Goal: Task Accomplishment & Management: Complete application form

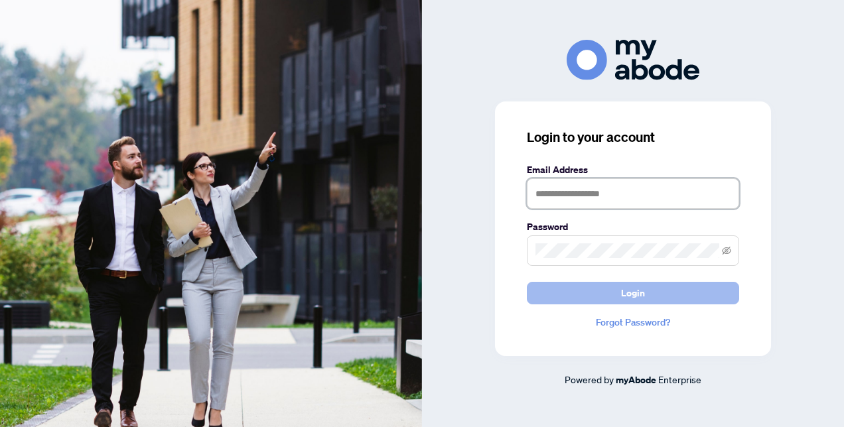
type input "**********"
click at [616, 285] on button "Login" at bounding box center [633, 293] width 212 height 23
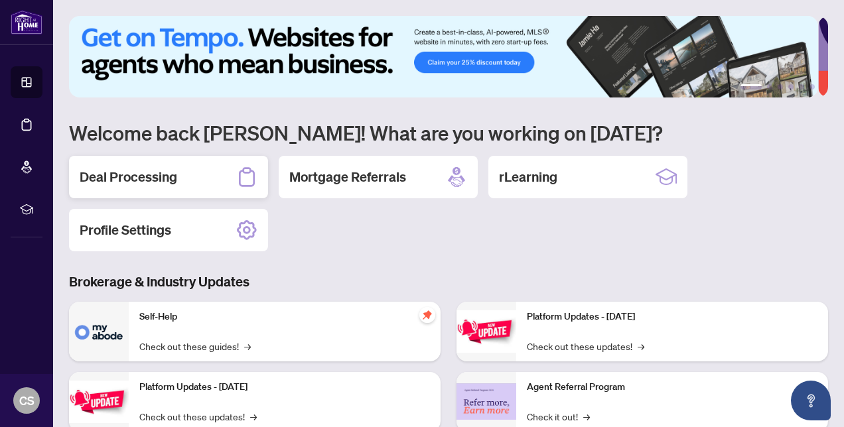
click at [157, 180] on h2 "Deal Processing" at bounding box center [128, 177] width 97 height 19
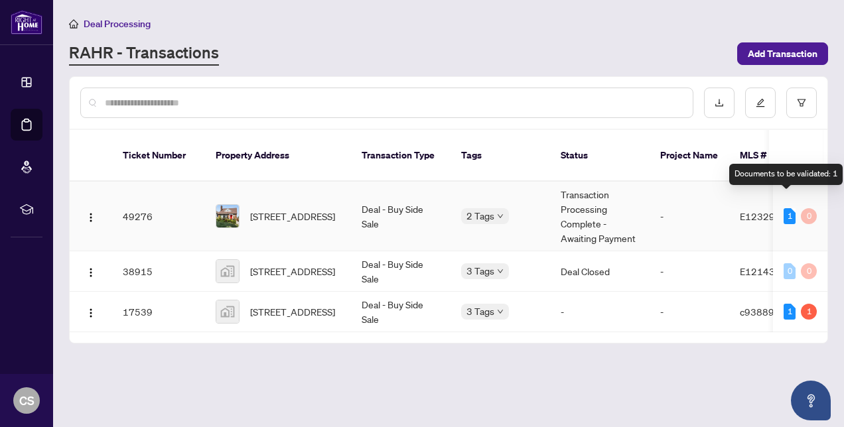
click at [783, 208] on div "1" at bounding box center [789, 216] width 12 height 16
click at [787, 208] on div "1" at bounding box center [789, 216] width 12 height 16
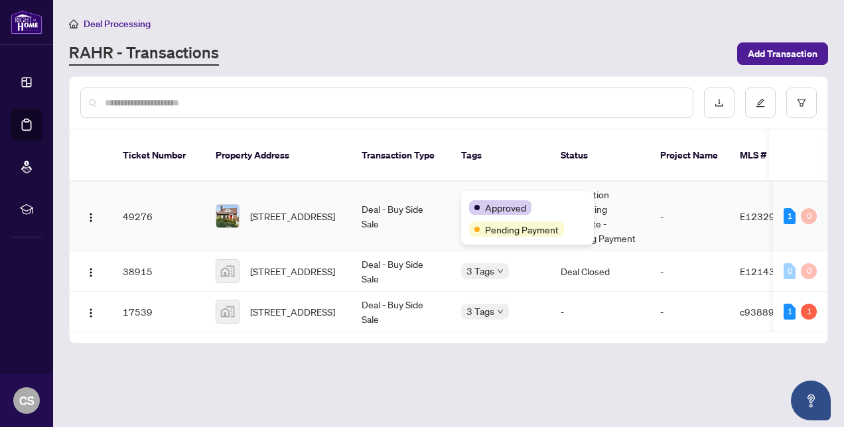
click at [501, 198] on div "Approved Pending Payment" at bounding box center [527, 218] width 133 height 54
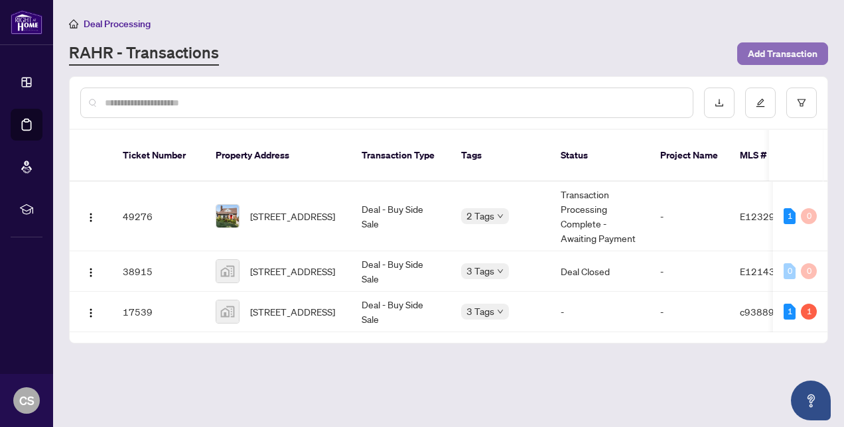
click at [787, 53] on span "Add Transaction" at bounding box center [782, 53] width 70 height 21
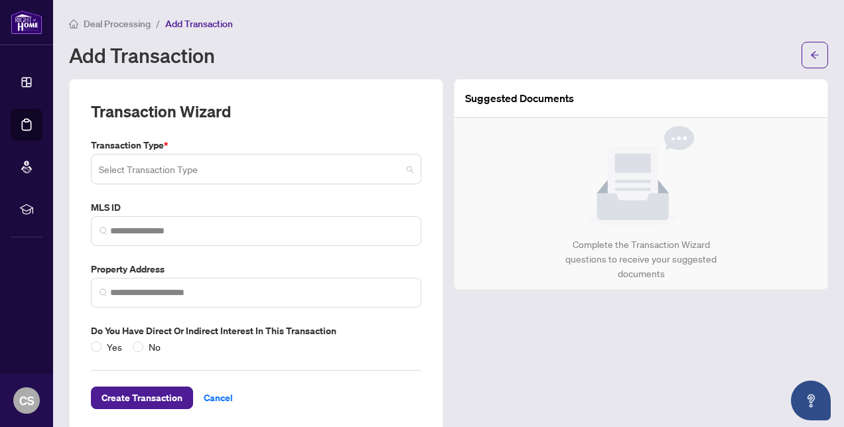
click at [194, 168] on input "search" at bounding box center [250, 171] width 302 height 29
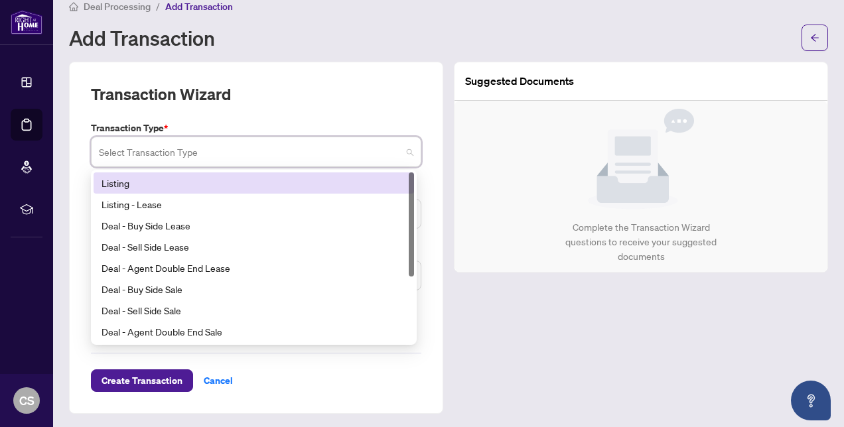
click at [122, 176] on div "Listing" at bounding box center [253, 183] width 304 height 15
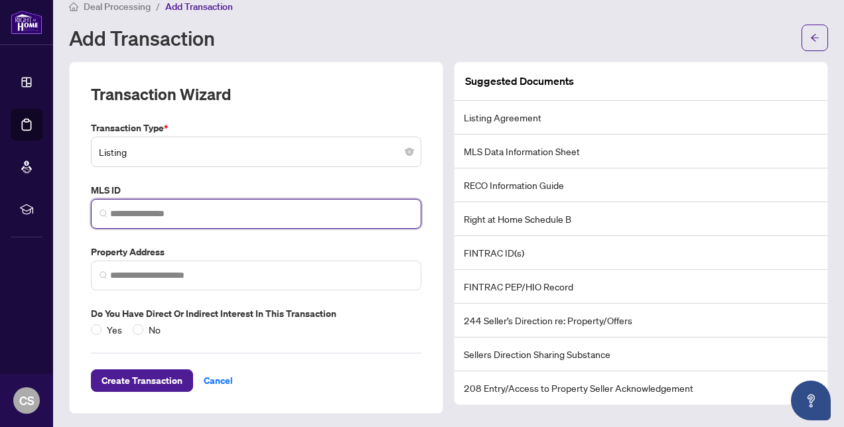
click at [198, 214] on input "search" at bounding box center [261, 214] width 302 height 14
paste input "*********"
type input "*********"
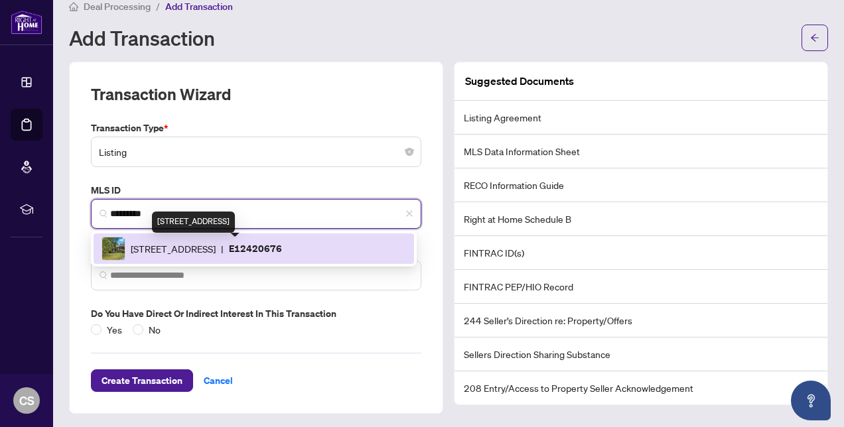
click at [193, 250] on span "81 Meadow Cres, Whitby, Ontario L1N 3J2, Canada" at bounding box center [173, 248] width 85 height 15
type input "**********"
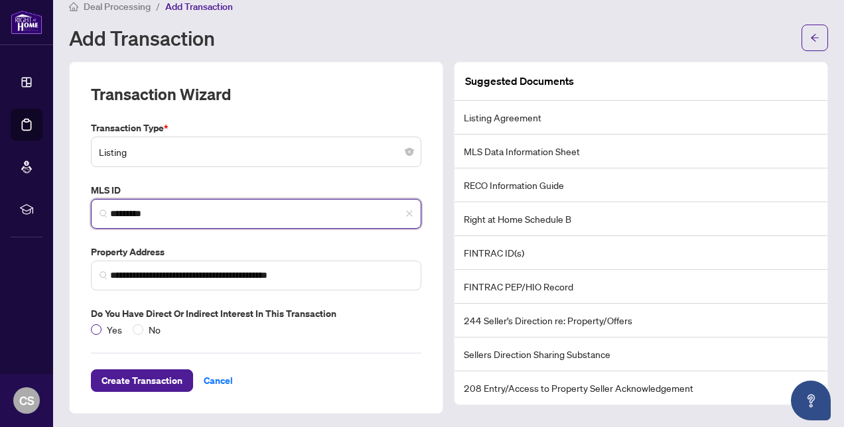
type input "*********"
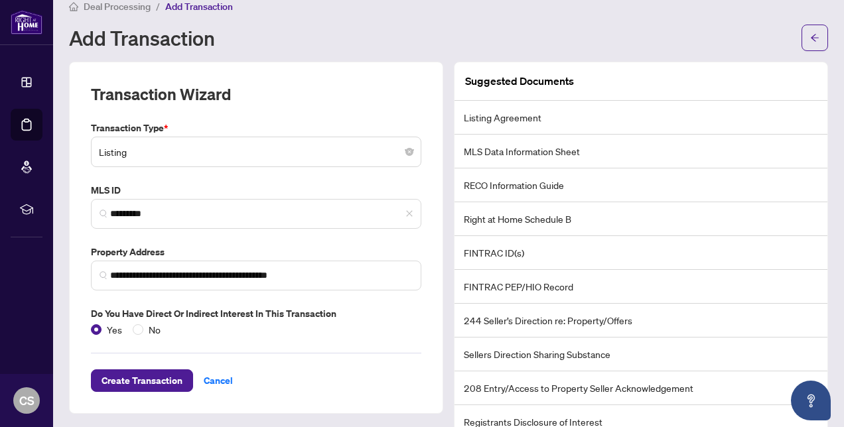
scroll to position [42, 0]
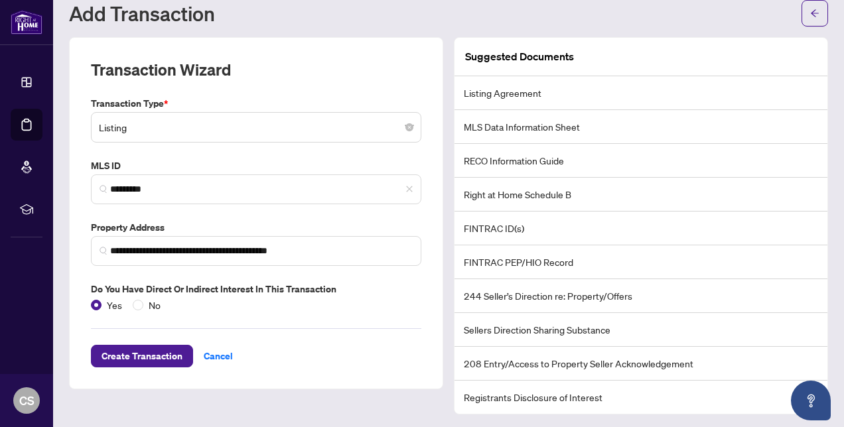
click at [523, 92] on li "Listing Agreement" at bounding box center [640, 93] width 373 height 34
click at [151, 352] on span "Create Transaction" at bounding box center [141, 356] width 81 height 21
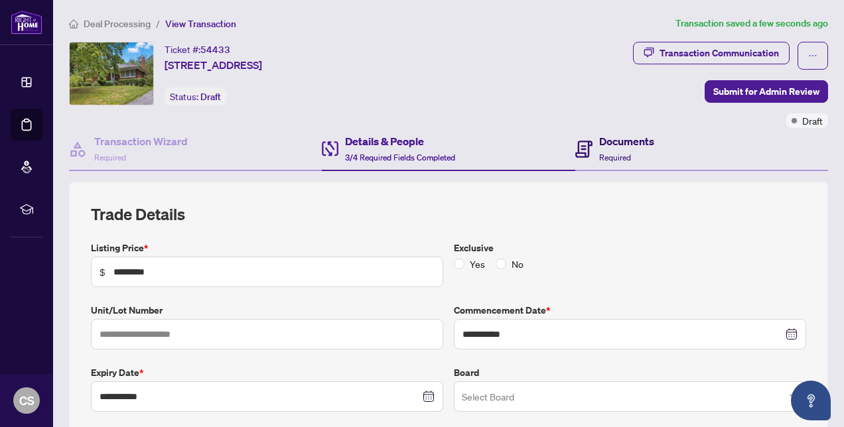
click at [619, 153] on span "Required" at bounding box center [615, 158] width 32 height 10
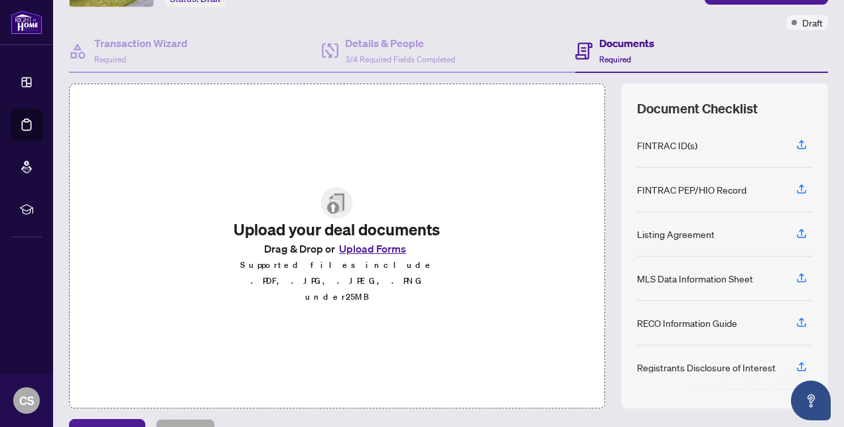
scroll to position [126, 0]
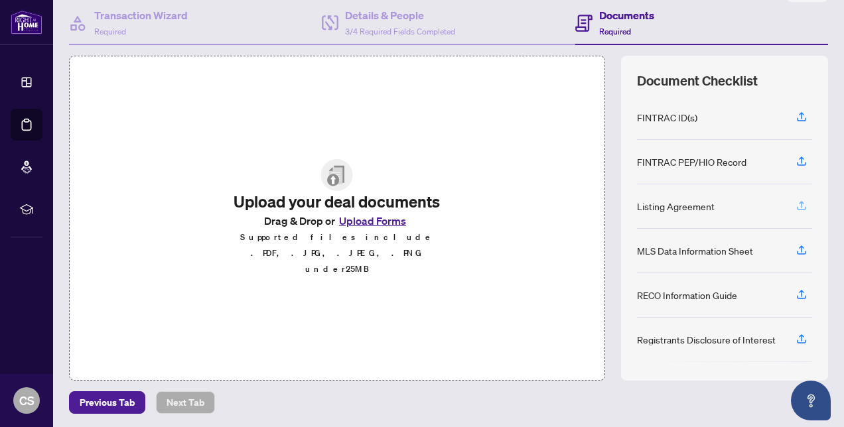
click at [795, 201] on icon "button" at bounding box center [801, 206] width 12 height 12
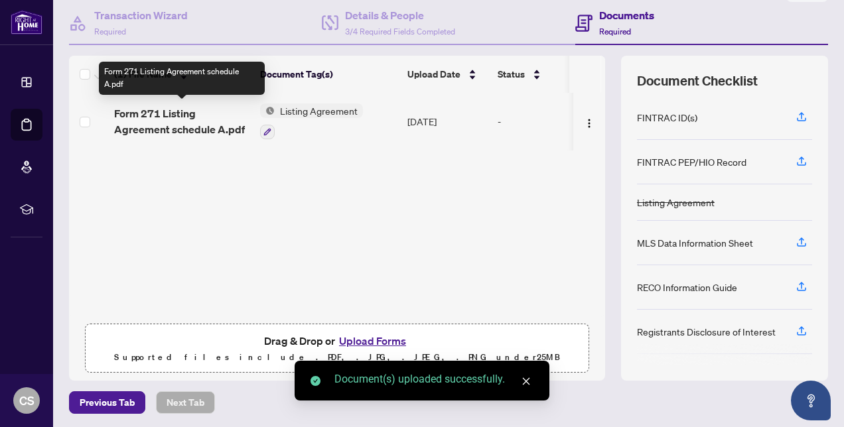
click at [179, 125] on span "Form 271 Listing Agreement schedule A.pdf" at bounding box center [181, 121] width 135 height 32
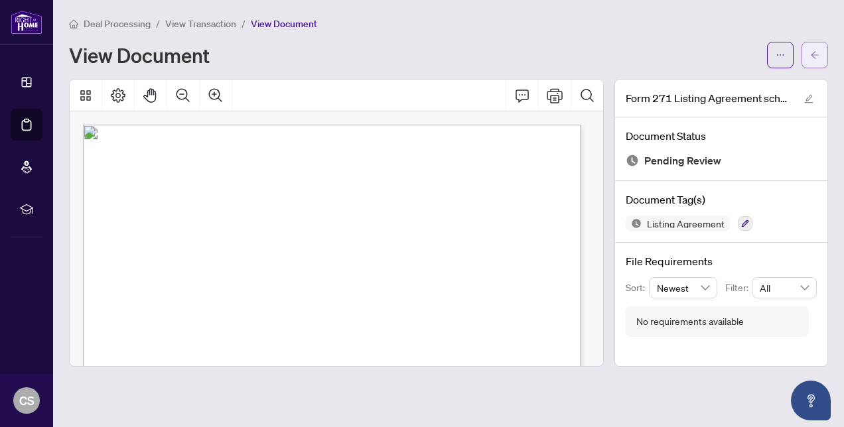
click at [816, 57] on icon "arrow-left" at bounding box center [814, 54] width 9 height 9
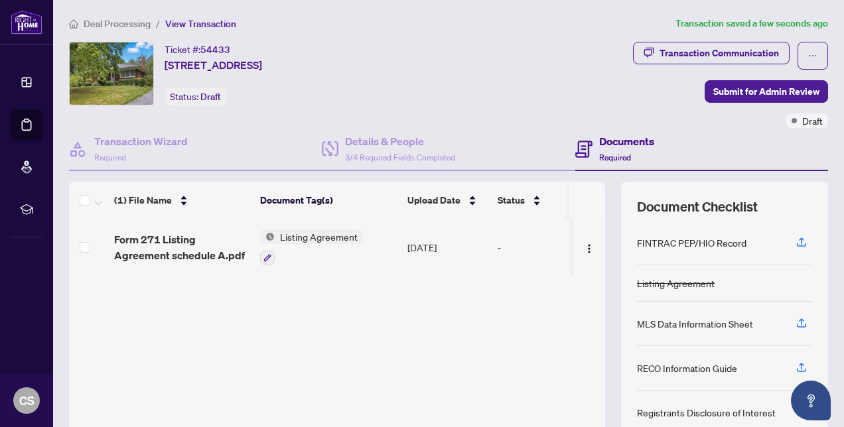
scroll to position [66, 0]
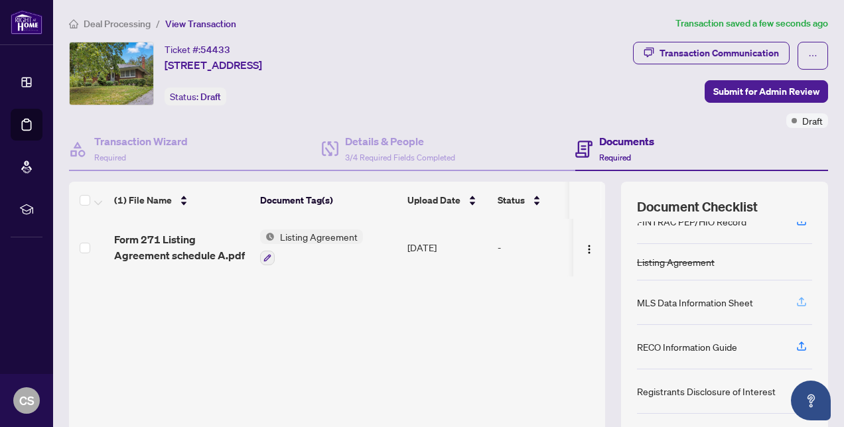
click at [795, 296] on icon "button" at bounding box center [801, 302] width 12 height 12
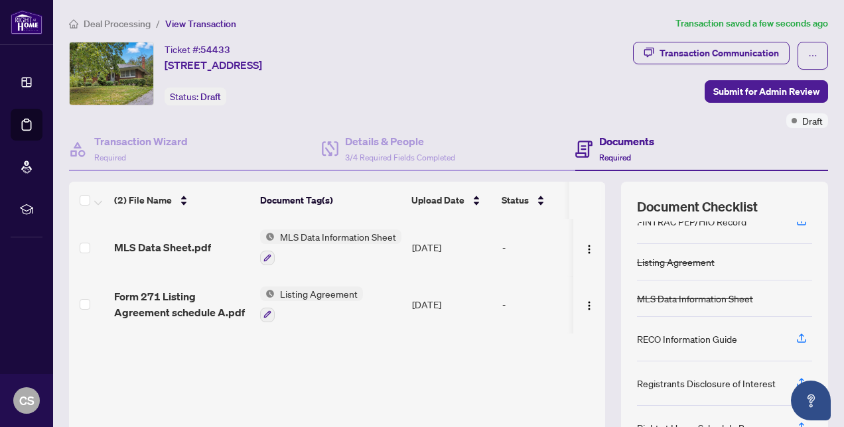
scroll to position [133, 0]
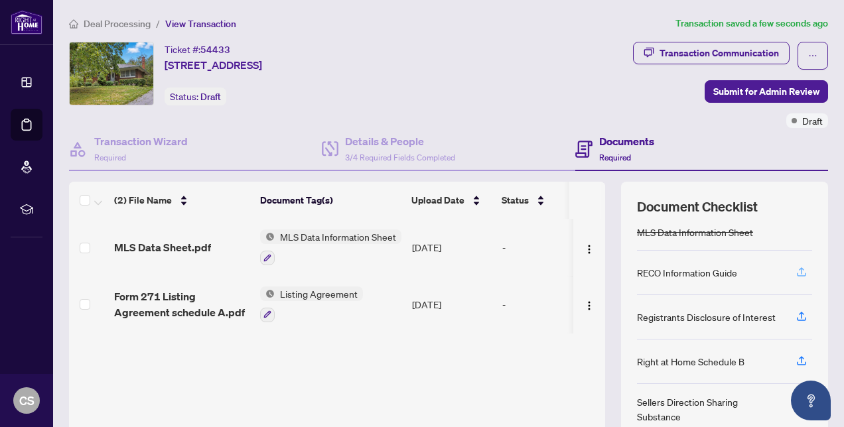
click at [799, 268] on icon "button" at bounding box center [801, 270] width 5 height 7
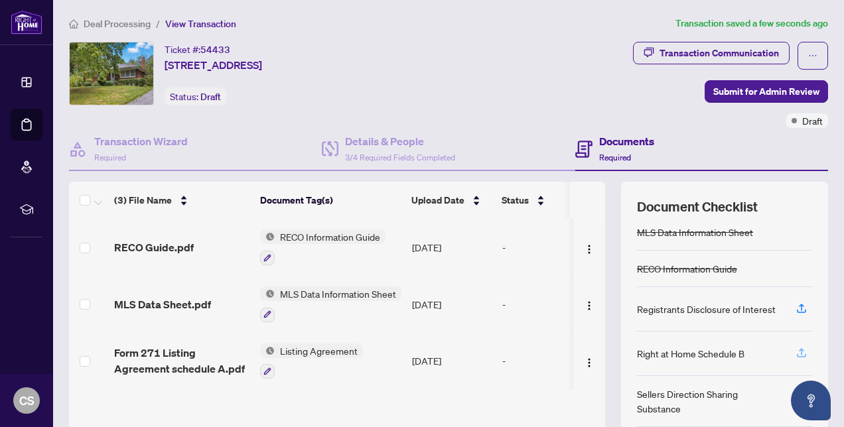
click at [799, 348] on icon "button" at bounding box center [801, 351] width 5 height 7
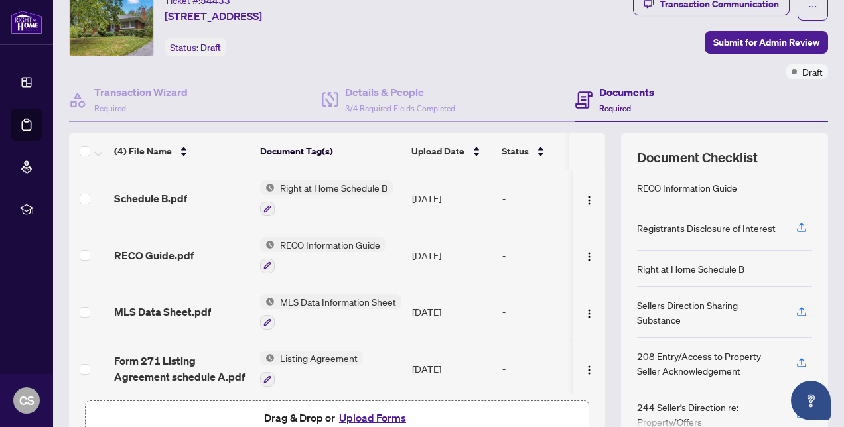
scroll to position [66, 0]
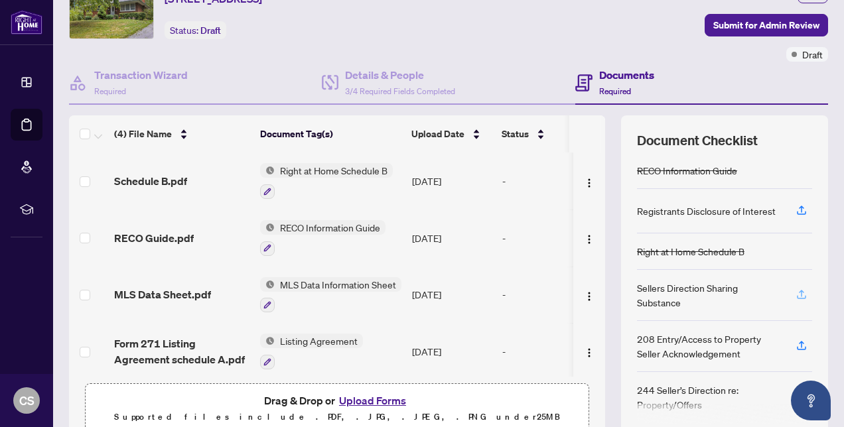
click at [795, 289] on icon "button" at bounding box center [801, 295] width 12 height 12
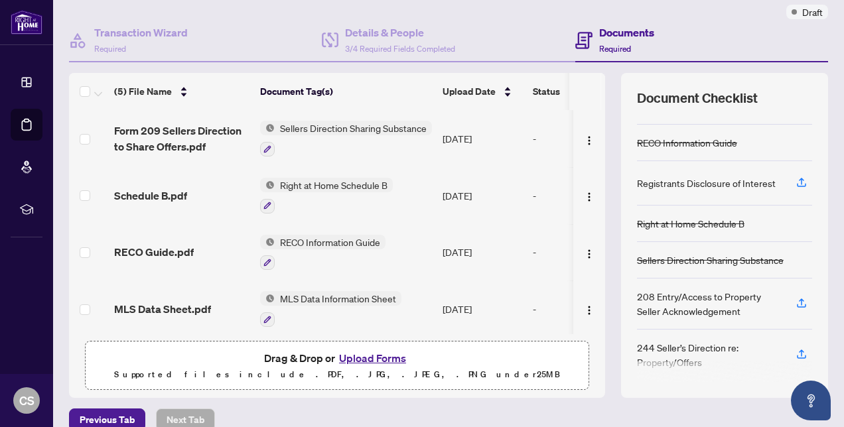
scroll to position [126, 0]
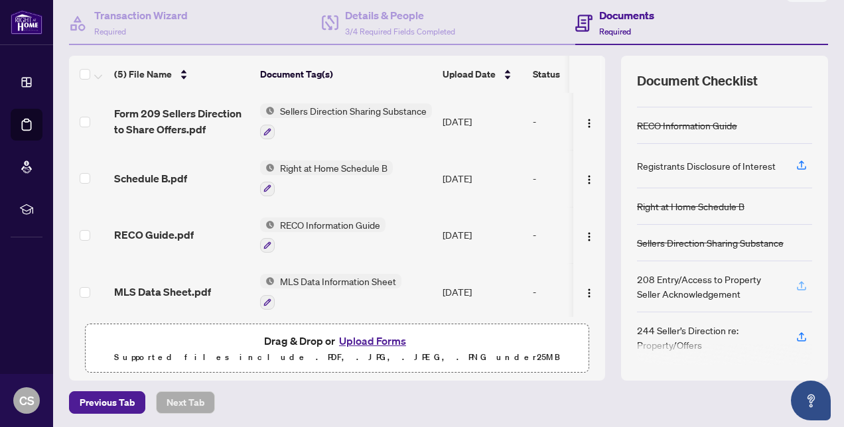
click at [799, 281] on icon "button" at bounding box center [801, 284] width 5 height 7
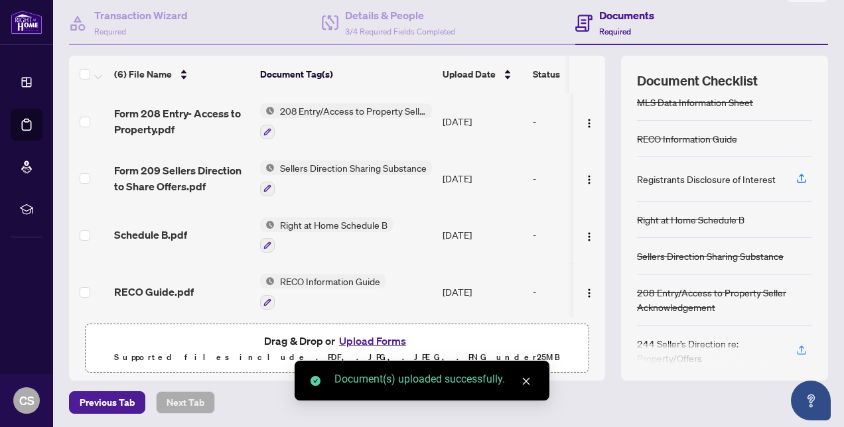
scroll to position [150, 0]
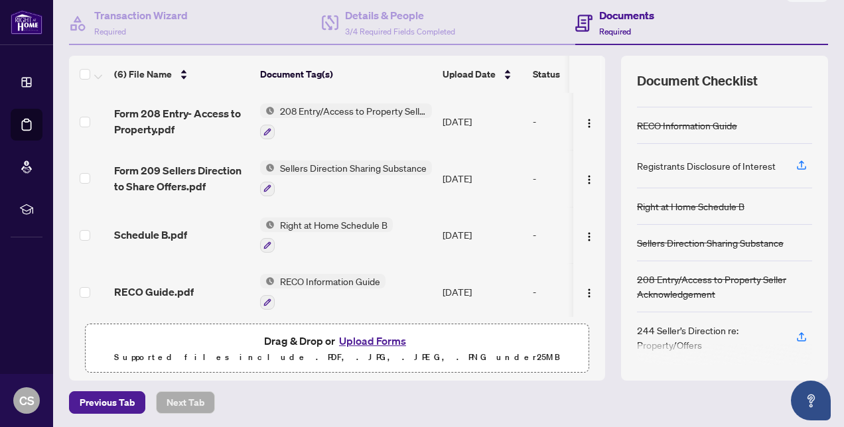
click at [707, 324] on div "244 Seller’s Direction re: Property/Offers" at bounding box center [708, 337] width 143 height 29
click at [795, 332] on icon "button" at bounding box center [801, 337] width 12 height 12
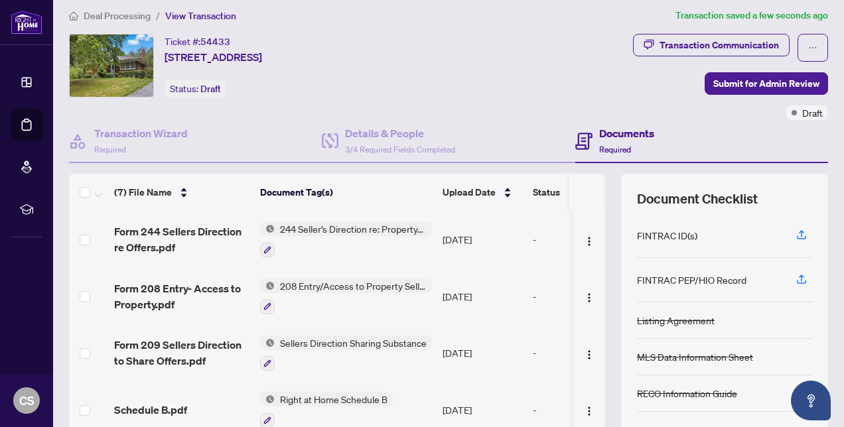
scroll to position [0, 0]
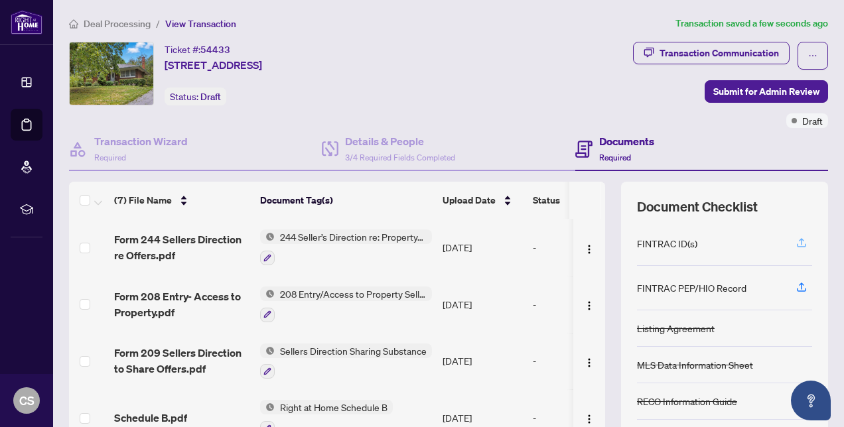
click at [795, 239] on icon "button" at bounding box center [801, 243] width 12 height 12
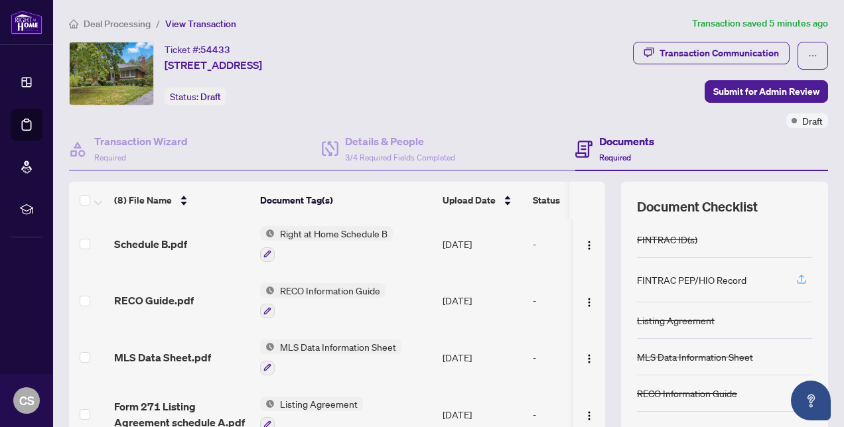
click at [795, 277] on icon "button" at bounding box center [801, 279] width 12 height 12
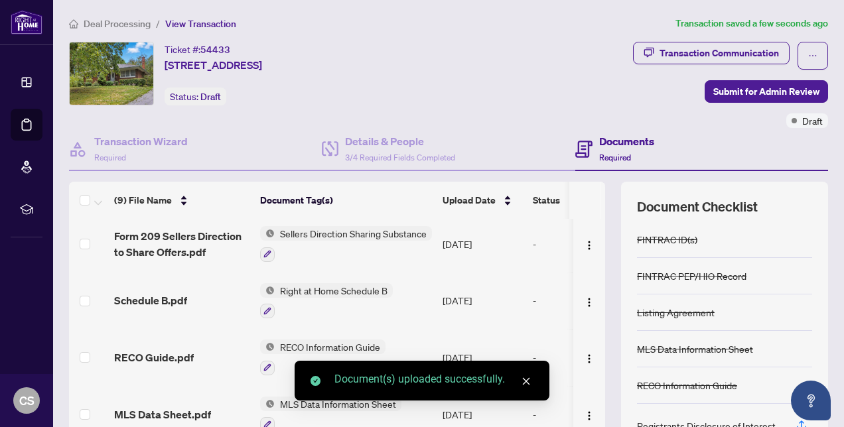
click at [529, 381] on icon "close" at bounding box center [525, 381] width 9 height 9
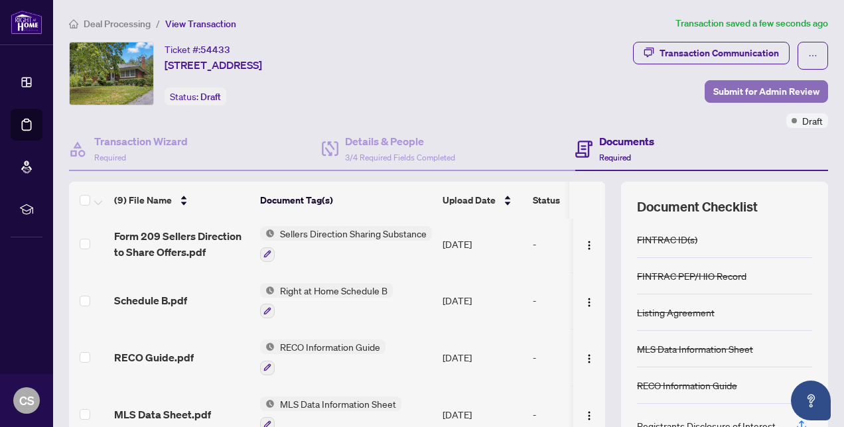
click at [763, 87] on span "Submit for Admin Review" at bounding box center [766, 91] width 106 height 21
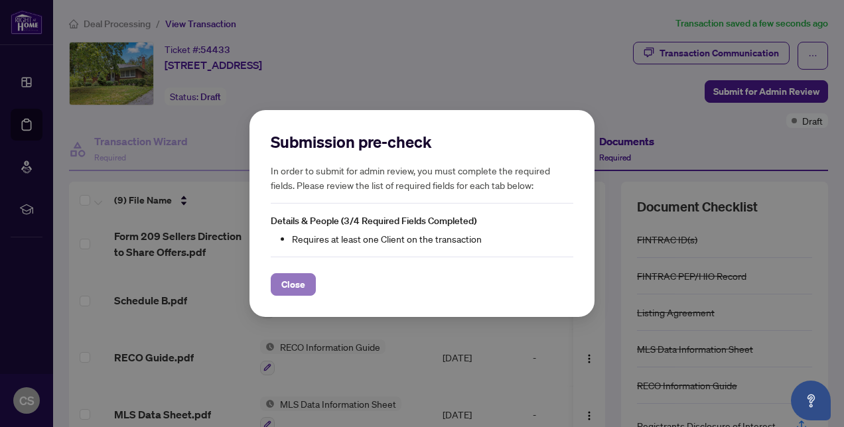
click at [296, 287] on span "Close" at bounding box center [293, 284] width 24 height 21
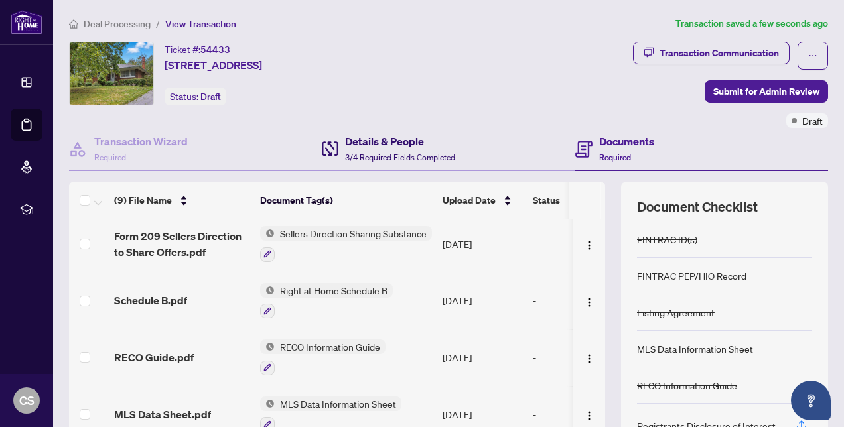
click at [379, 149] on div "Details & People 3/4 Required Fields Completed" at bounding box center [400, 148] width 110 height 31
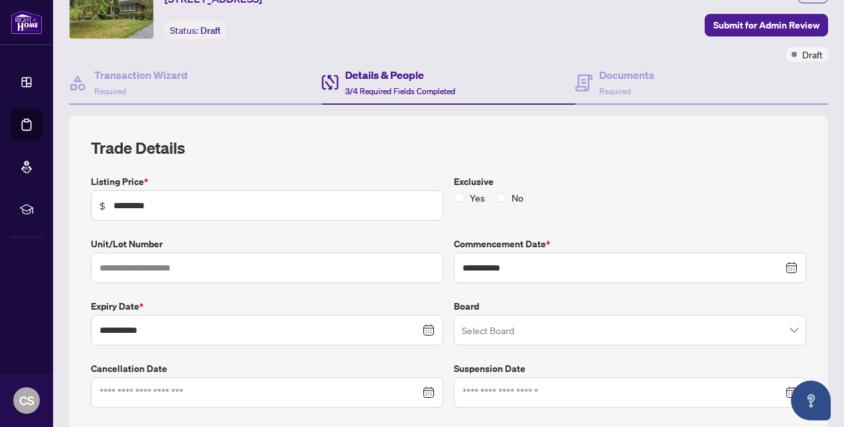
scroll to position [133, 0]
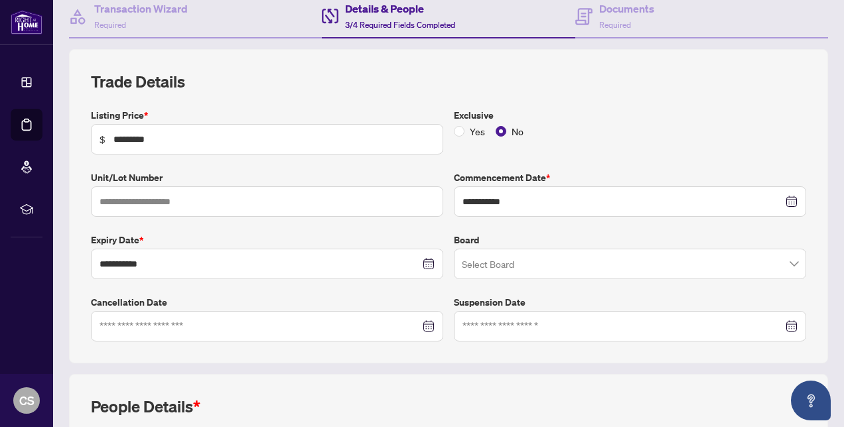
click at [781, 261] on span at bounding box center [630, 263] width 336 height 25
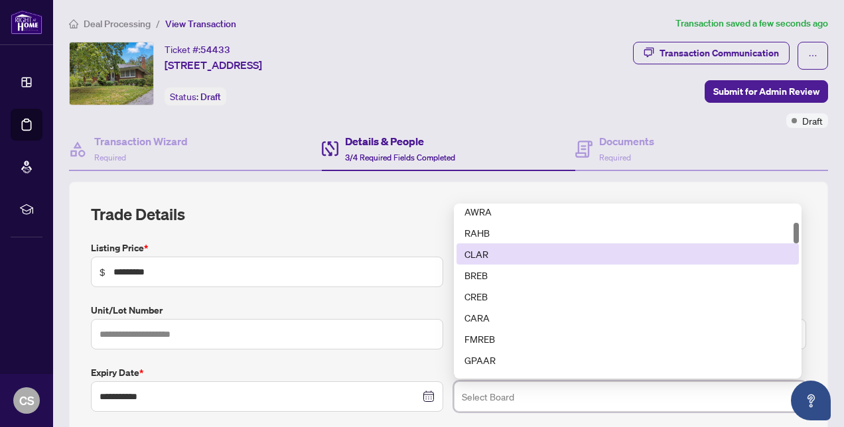
click at [483, 253] on div "CLAR" at bounding box center [627, 254] width 326 height 15
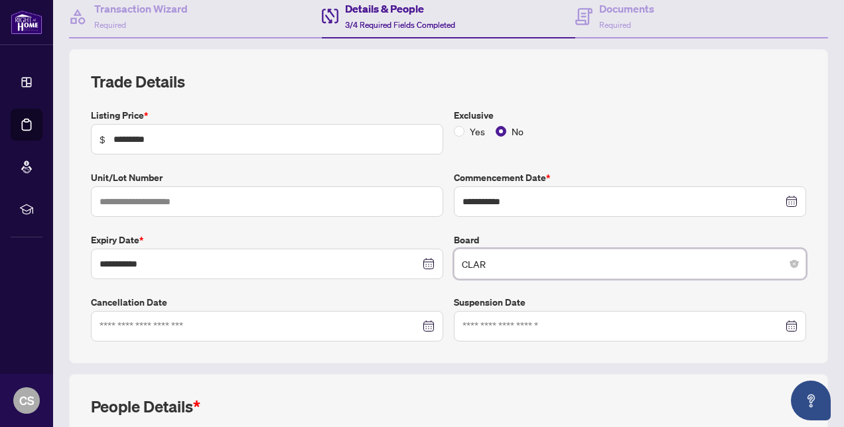
click at [424, 321] on div at bounding box center [266, 326] width 335 height 15
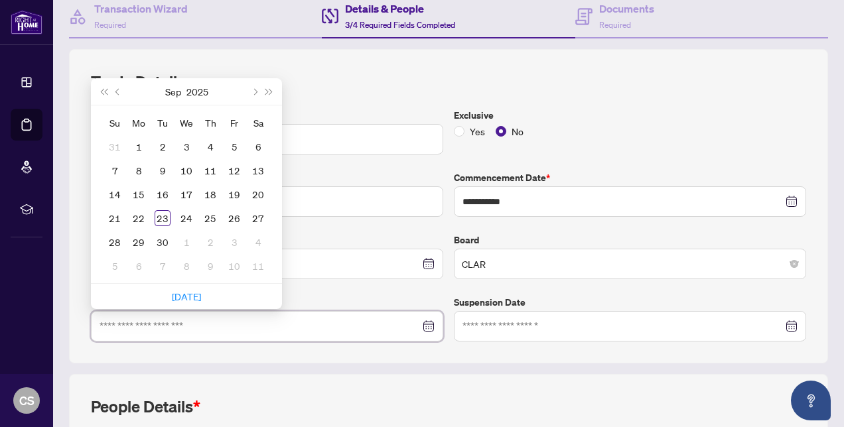
click at [424, 321] on div at bounding box center [266, 326] width 335 height 15
click at [346, 75] on h2 "Trade Details" at bounding box center [448, 81] width 715 height 21
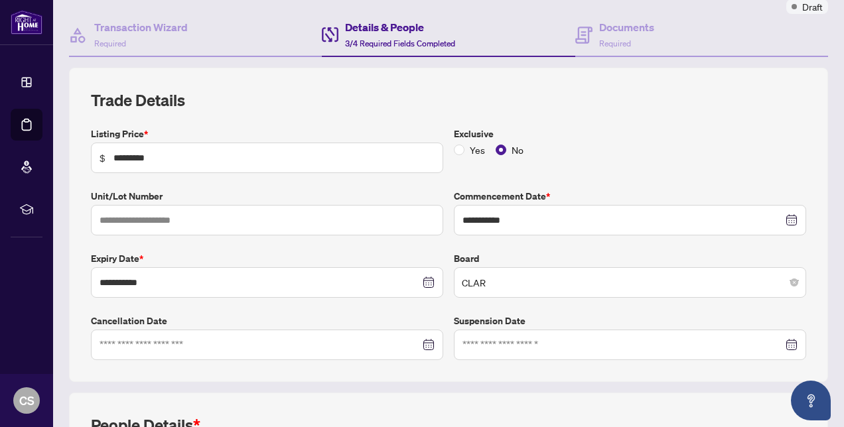
scroll to position [199, 0]
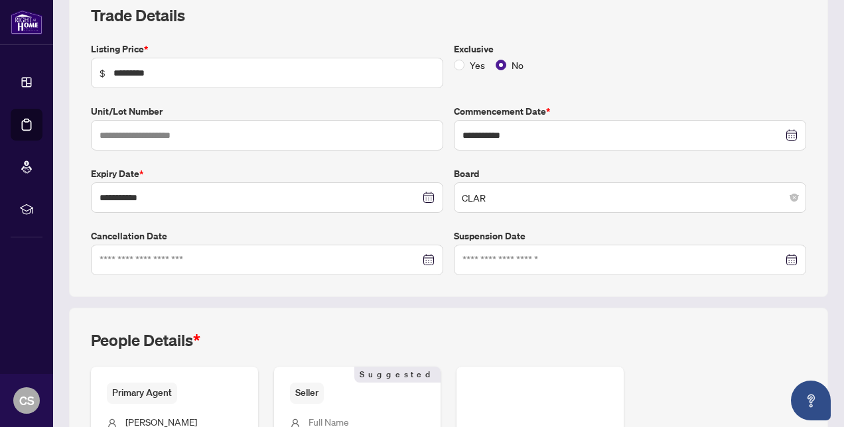
click at [420, 253] on div at bounding box center [266, 260] width 335 height 15
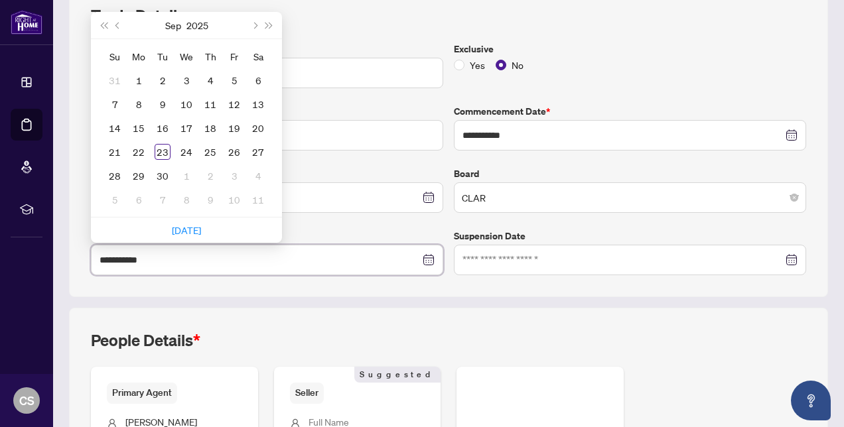
type input "**********"
click at [257, 21] on button "Next month (PageDown)" at bounding box center [254, 25] width 15 height 27
type input "**********"
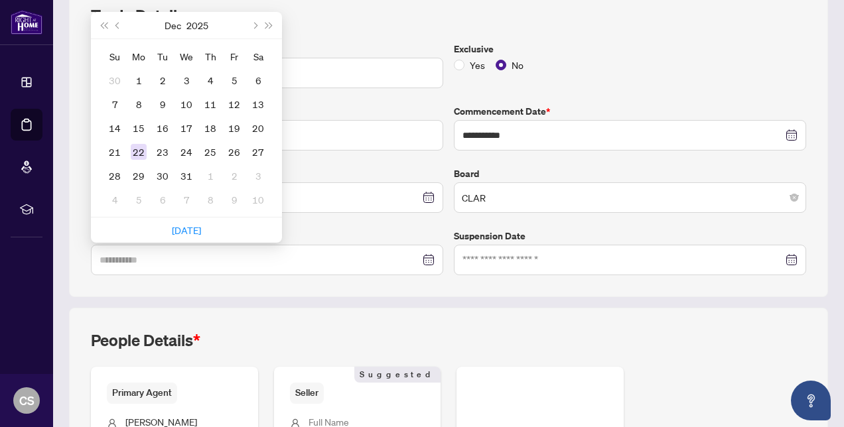
click at [137, 149] on div "22" at bounding box center [139, 152] width 16 height 16
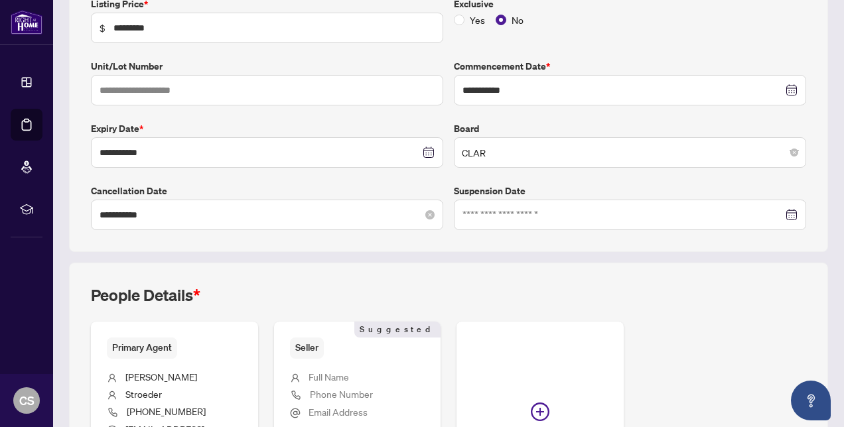
scroll to position [332, 0]
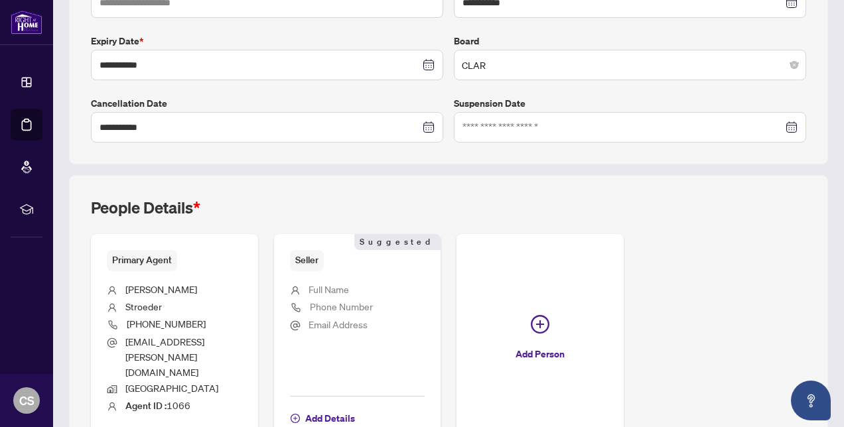
click at [349, 285] on span "Full Name" at bounding box center [328, 289] width 40 height 12
click at [355, 408] on span "Add Details" at bounding box center [330, 418] width 50 height 21
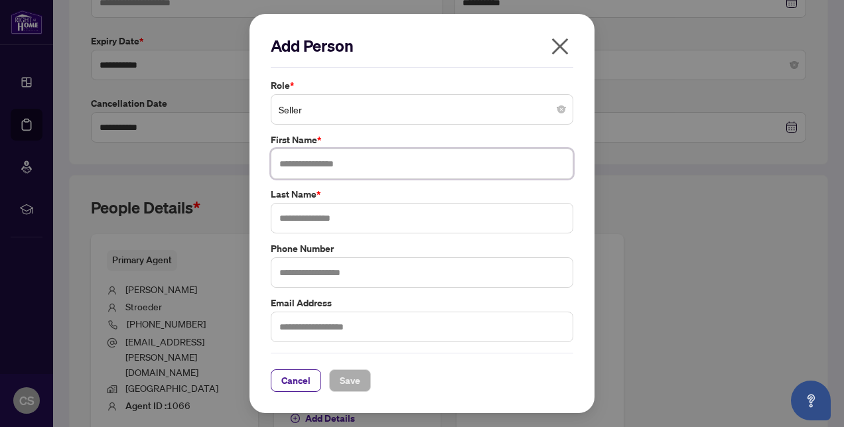
click at [315, 161] on input "text" at bounding box center [422, 164] width 302 height 31
type input "*******"
click at [300, 224] on input "text" at bounding box center [422, 218] width 302 height 31
type input "*******"
click at [298, 325] on input "text" at bounding box center [422, 327] width 302 height 31
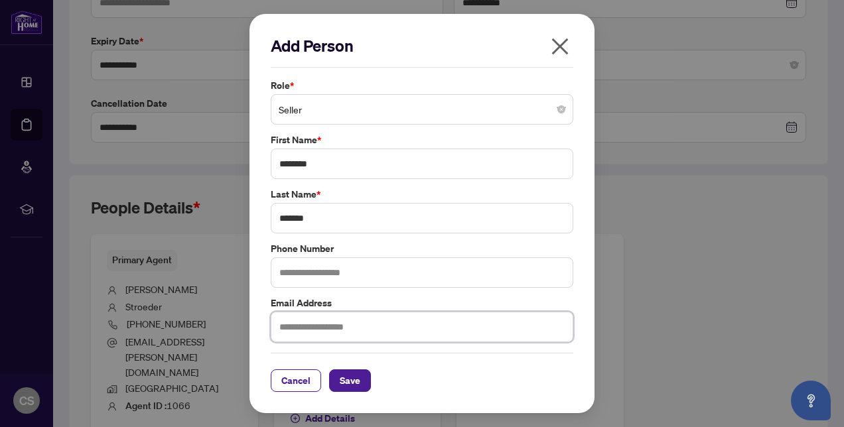
paste input "*********"
type input "*********"
drag, startPoint x: 330, startPoint y: 329, endPoint x: 171, endPoint y: 296, distance: 162.6
click at [145, 328] on div "Add Person Role * Seller First Name * ******* Last Name * ******* Phone Number …" at bounding box center [422, 213] width 844 height 427
paste input "**********"
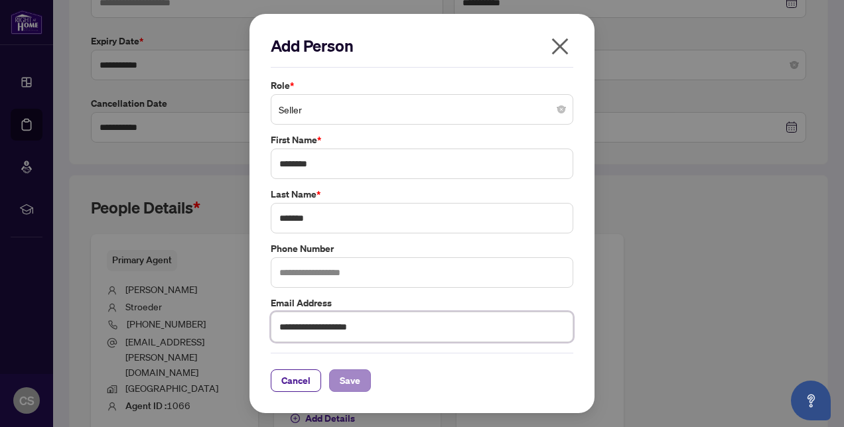
type input "**********"
click at [356, 376] on span "Save" at bounding box center [350, 380] width 21 height 21
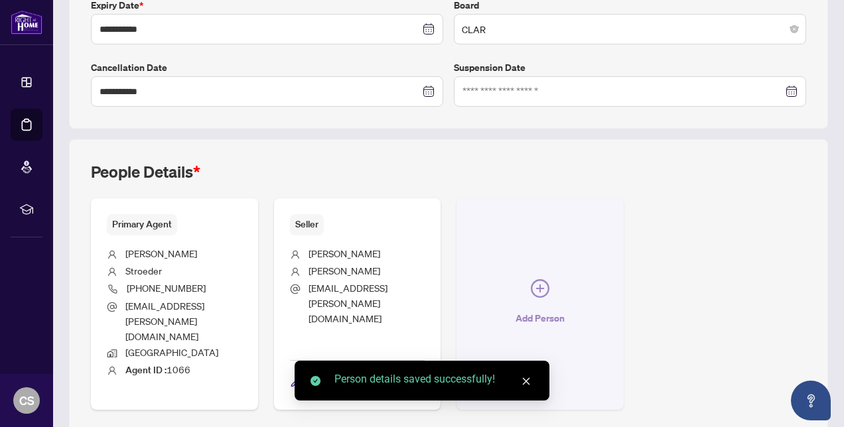
scroll to position [387, 0]
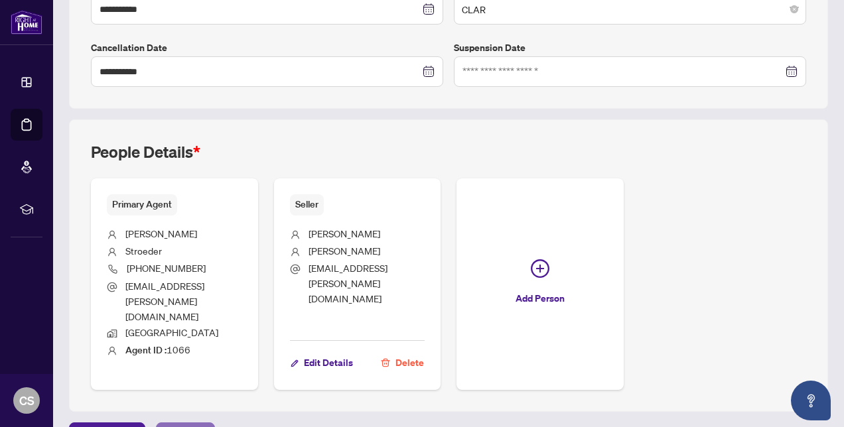
click at [175, 423] on span "Next Tab" at bounding box center [185, 433] width 38 height 21
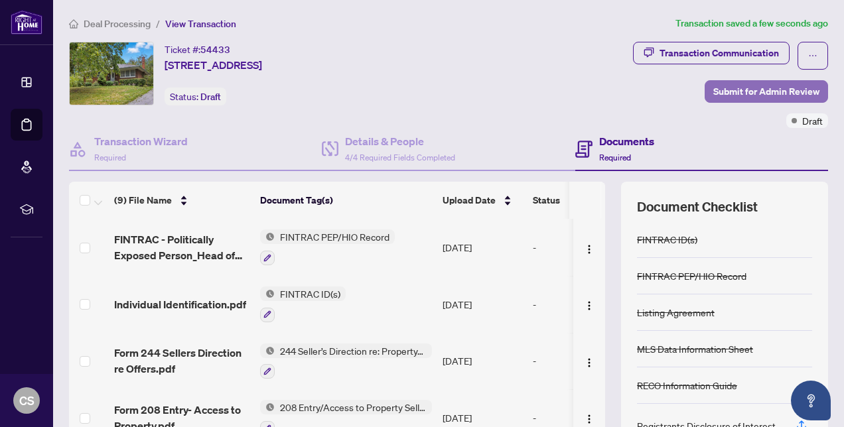
click at [734, 92] on span "Submit for Admin Review" at bounding box center [766, 91] width 106 height 21
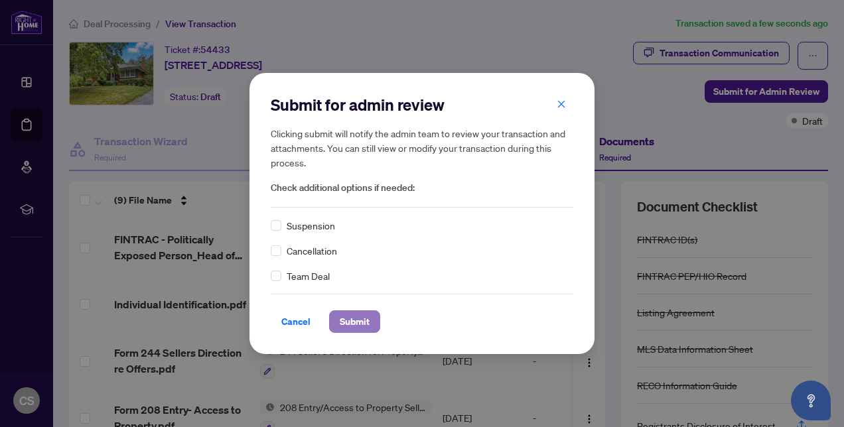
click at [348, 324] on span "Submit" at bounding box center [355, 321] width 30 height 21
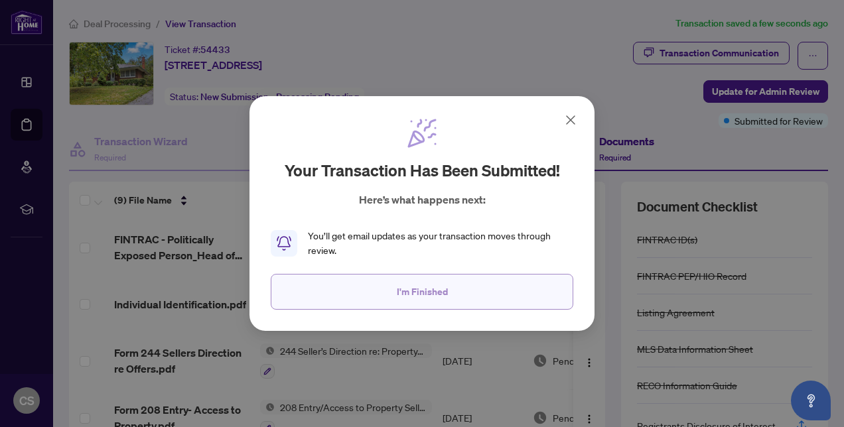
click at [414, 295] on span "I'm Finished" at bounding box center [422, 291] width 51 height 21
